Goal: Transaction & Acquisition: Purchase product/service

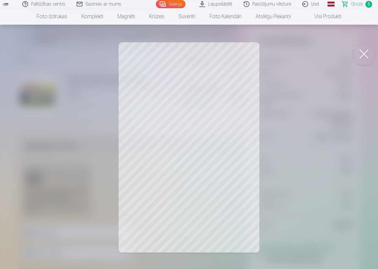
scroll to position [230, 0]
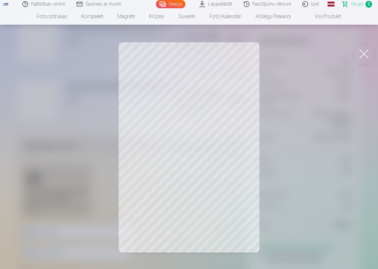
click at [354, 4] on span "Grozs" at bounding box center [357, 4] width 12 height 7
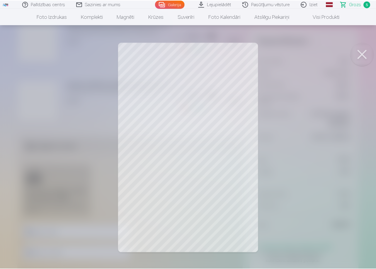
scroll to position [0, 0]
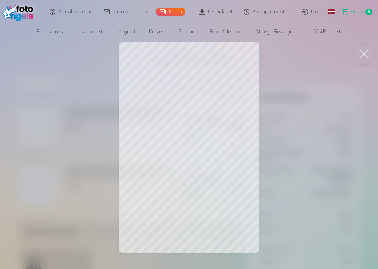
click at [358, 13] on span "Grozs" at bounding box center [357, 11] width 12 height 7
click at [363, 55] on button at bounding box center [363, 53] width 23 height 23
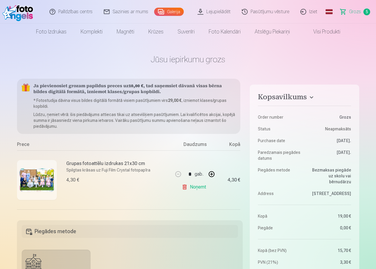
click at [315, 68] on main "Jūsu iepirkumu grozs Kopsavilkums Order number Grozs Status Neapmaksāts Purchas…" at bounding box center [188, 267] width 342 height 454
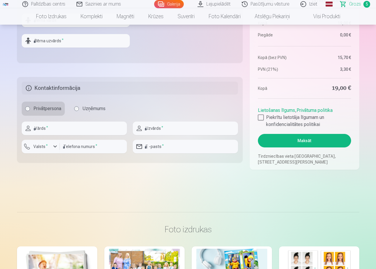
scroll to position [296, 0]
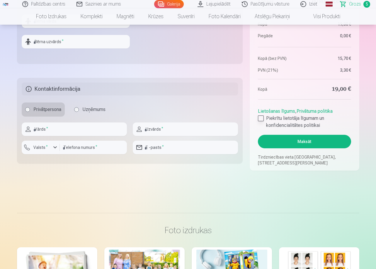
click at [262, 116] on div at bounding box center [261, 118] width 6 height 6
click at [312, 142] on button "Maksāt" at bounding box center [304, 141] width 93 height 13
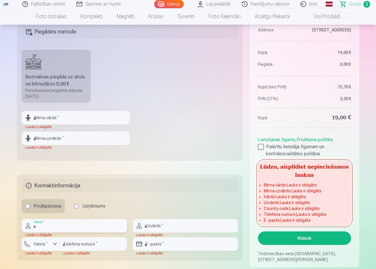
scroll to position [249, 0]
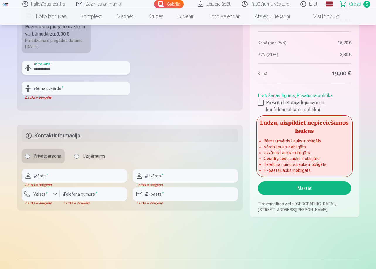
type input "**********"
click at [96, 70] on input "**********" at bounding box center [76, 67] width 108 height 13
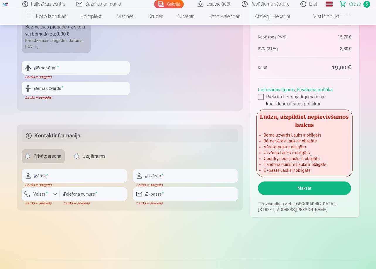
click at [192, 74] on fieldset "Piegādes metode Bezmaksas piegāde uz skolu vai bērnudārzu : 0,00 € Paredzamais …" at bounding box center [130, 41] width 226 height 140
click at [64, 67] on input "text" at bounding box center [76, 67] width 108 height 13
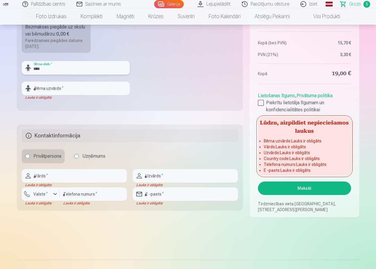
type input "****"
type input "*"
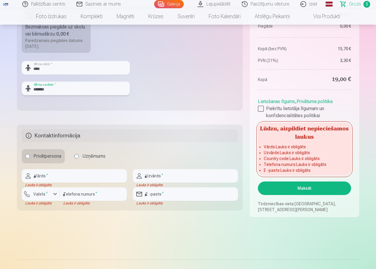
type input "*******"
click at [118, 128] on fieldset "Kontaktinformācija Privātpersona Uzņēmums Vārds * Lauks ir obligāts Uzvārds * L…" at bounding box center [130, 167] width 226 height 86
click at [101, 177] on input "text" at bounding box center [74, 175] width 105 height 13
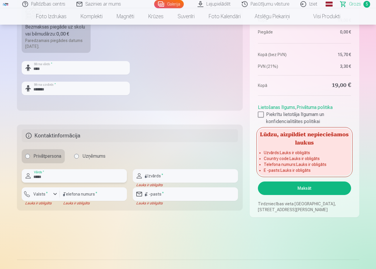
type input "*****"
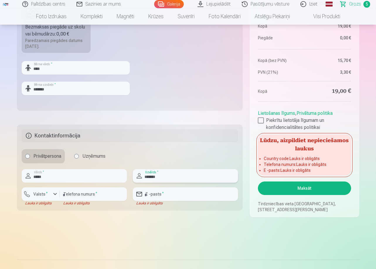
type input "*******"
click at [56, 193] on div "button" at bounding box center [55, 193] width 7 height 7
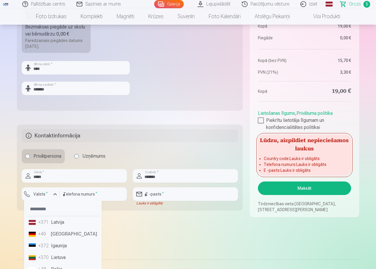
click at [61, 224] on li "+371 Latvija" at bounding box center [62, 222] width 73 height 12
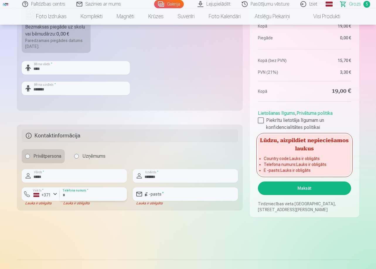
click at [84, 194] on input "number" at bounding box center [93, 193] width 67 height 13
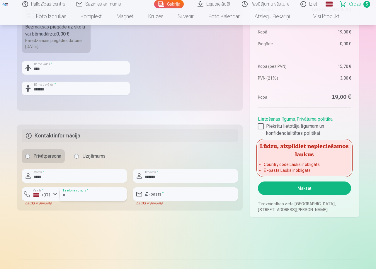
type input "********"
click at [157, 224] on main "Jūsu iepirkumu grozs Kopsavilkums Order number Grozs Status Neapmaksāts Purchas…" at bounding box center [188, 18] width 342 height 454
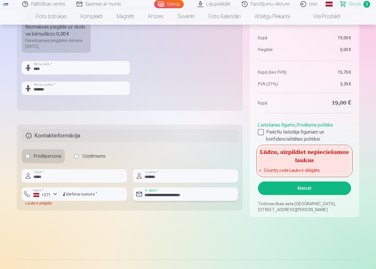
type input "**********"
click at [196, 222] on main "Jūsu iepirkumu grozs Kopsavilkums Order number Grozs Status Neapmaksāts Purchas…" at bounding box center [188, 18] width 342 height 454
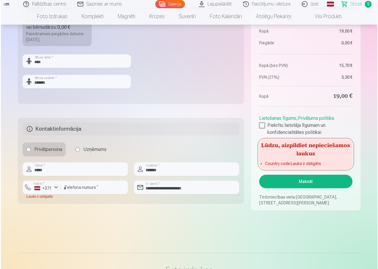
scroll to position [255, 0]
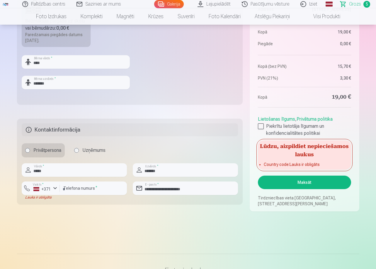
click at [197, 132] on h5 "Kontaktinformācija" at bounding box center [130, 129] width 217 height 13
click at [190, 144] on div "Privātpersona Uzņēmums" at bounding box center [130, 150] width 217 height 14
click at [54, 188] on div "button" at bounding box center [55, 187] width 7 height 7
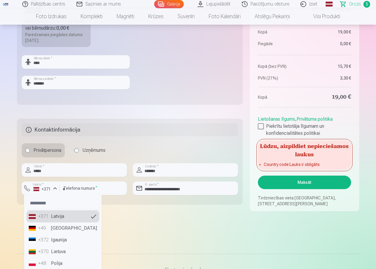
click at [56, 214] on li "+371 Latvija" at bounding box center [62, 216] width 73 height 12
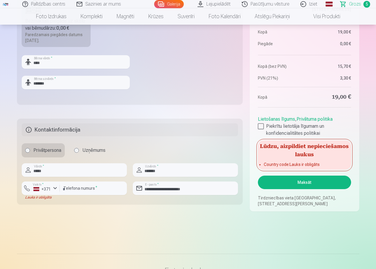
click at [56, 214] on main "Jūsu iepirkumu grozs Kopsavilkums Order number Grozs Status Neapmaksāts Purchas…" at bounding box center [188, 12] width 342 height 454
click at [55, 187] on div "button" at bounding box center [55, 187] width 7 height 7
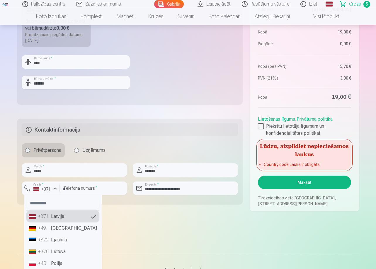
click at [86, 218] on li "+371 Latvija" at bounding box center [62, 216] width 73 height 12
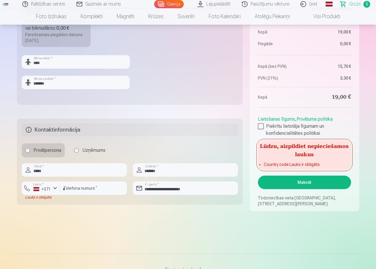
click at [86, 218] on main "Jūsu iepirkumu grozs Kopsavilkums Order number Grozs Status Neapmaksāts Purchas…" at bounding box center [188, 12] width 342 height 454
click at [321, 181] on button "Maksāt" at bounding box center [304, 181] width 93 height 13
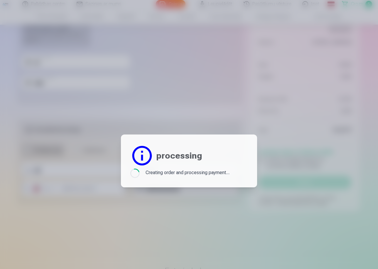
scroll to position [0, 0]
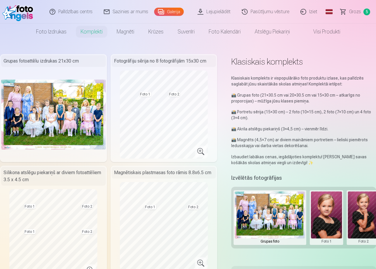
click at [354, 13] on span "Grozs" at bounding box center [355, 11] width 12 height 7
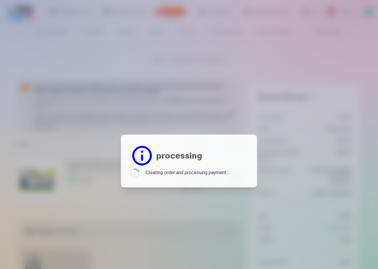
click at [321, 1] on div at bounding box center [189, 134] width 378 height 269
